Goal: Obtain resource: Download file/media

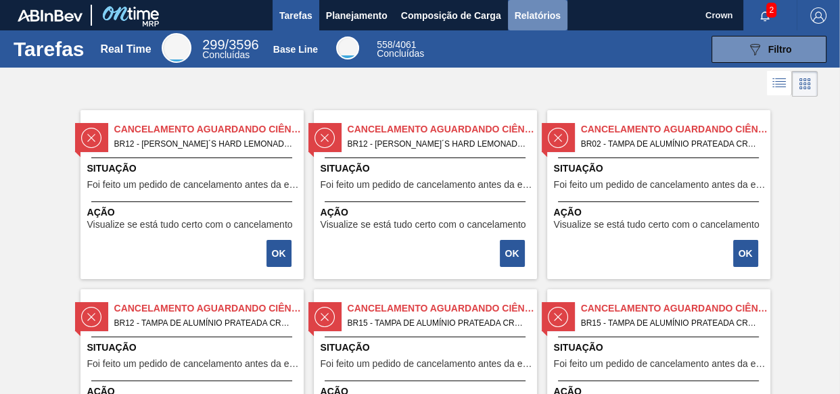
click at [527, 9] on span "Relatórios" at bounding box center [538, 15] width 46 height 16
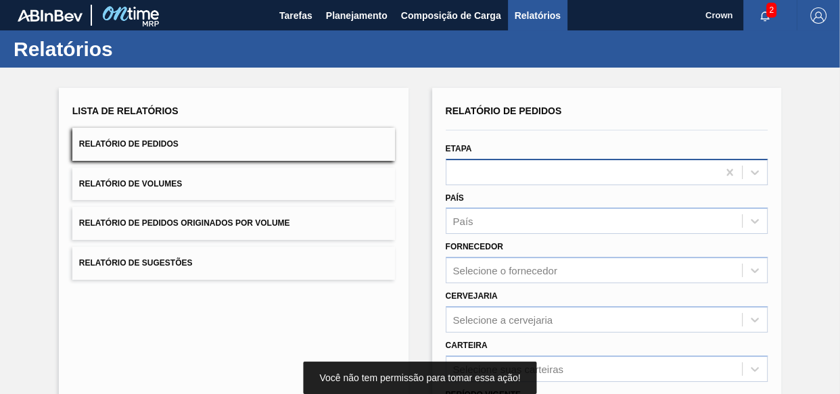
click at [630, 162] on div at bounding box center [582, 172] width 272 height 20
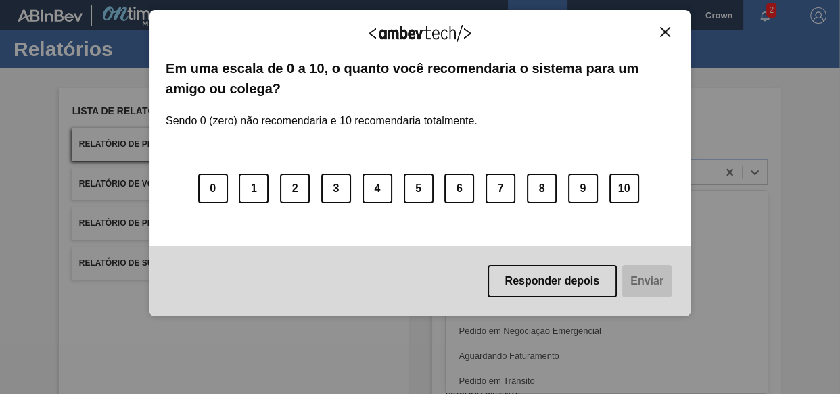
click at [663, 34] on img "Close" at bounding box center [665, 32] width 10 height 10
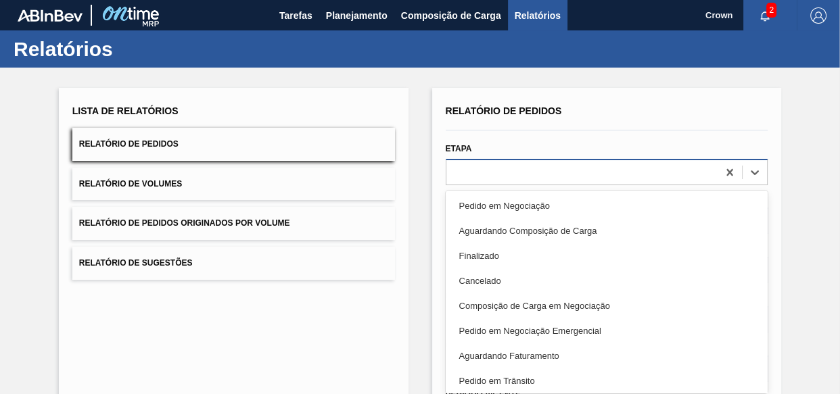
click at [488, 164] on div at bounding box center [582, 172] width 272 height 20
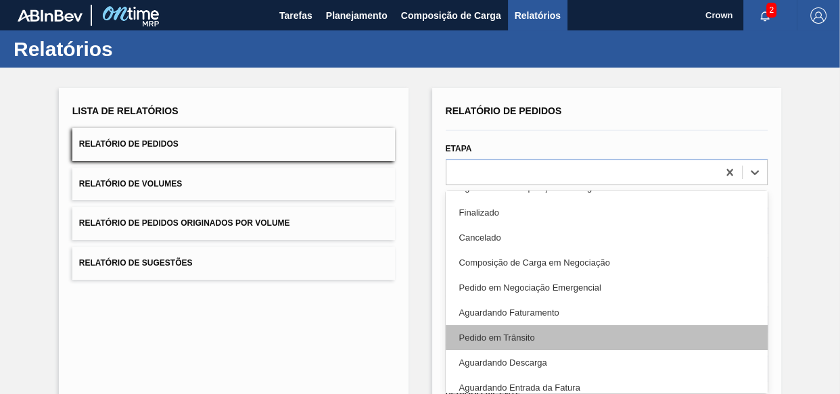
scroll to position [61, 0]
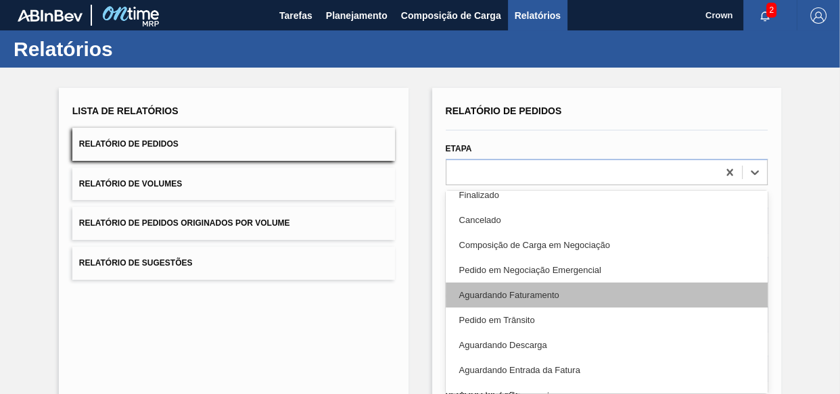
click at [519, 296] on div "Aguardando Faturamento" at bounding box center [607, 295] width 323 height 25
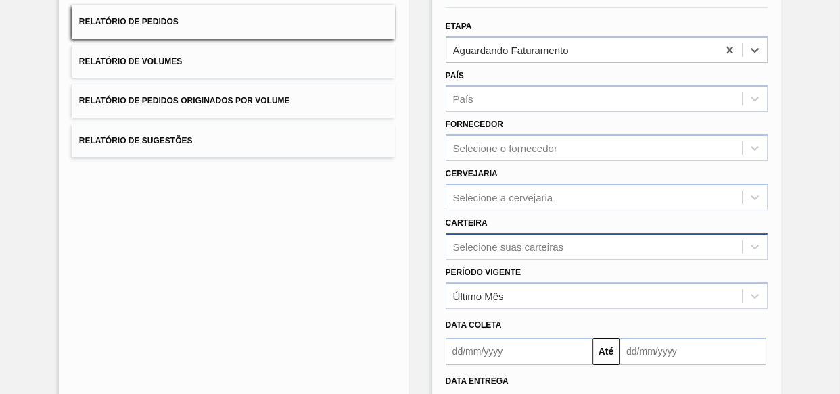
click at [511, 239] on div "Selecione suas carteiras" at bounding box center [607, 246] width 323 height 26
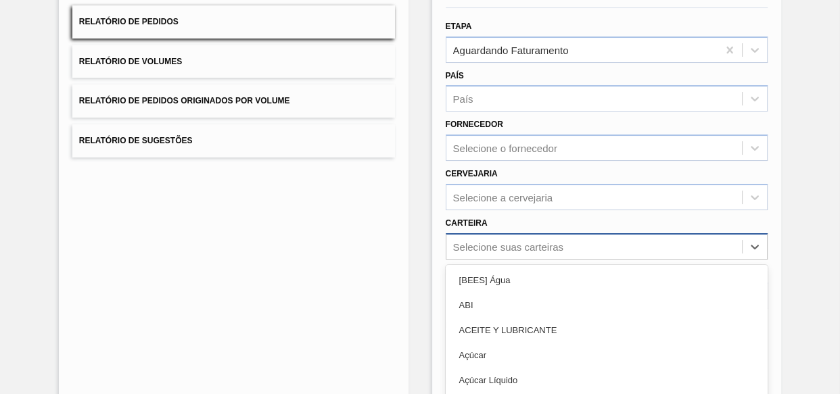
scroll to position [200, 0]
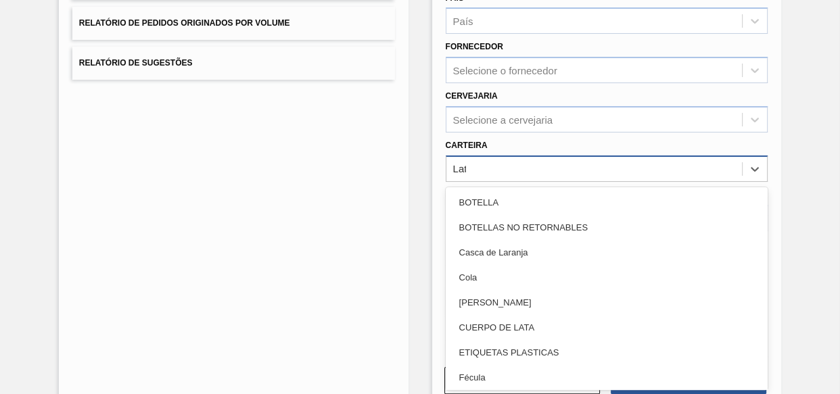
type input "Lata"
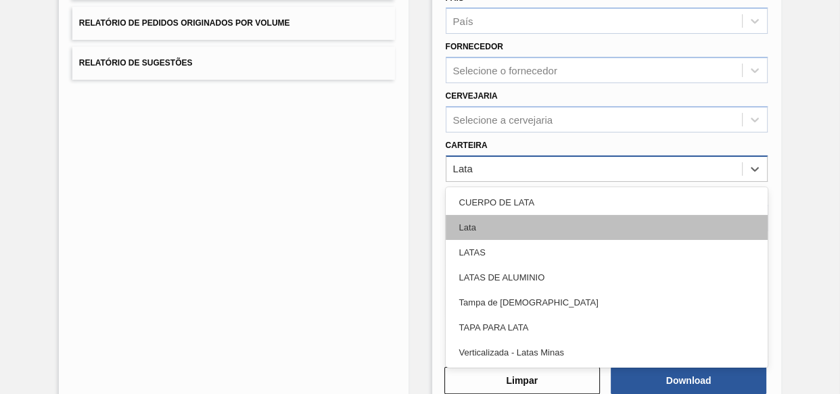
click at [511, 220] on div "Lata" at bounding box center [607, 227] width 323 height 25
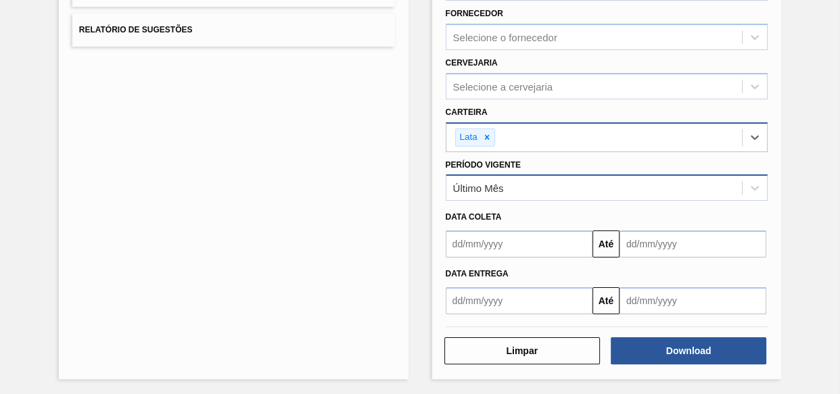
scroll to position [234, 0]
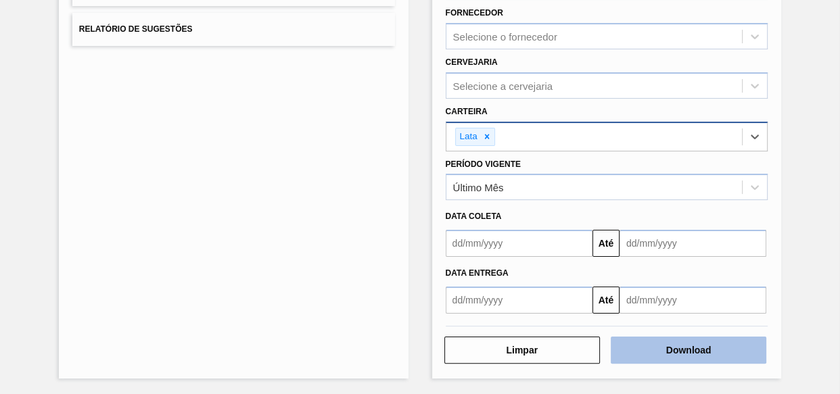
click at [682, 348] on button "Download" at bounding box center [689, 350] width 156 height 27
